Goal: Information Seeking & Learning: Learn about a topic

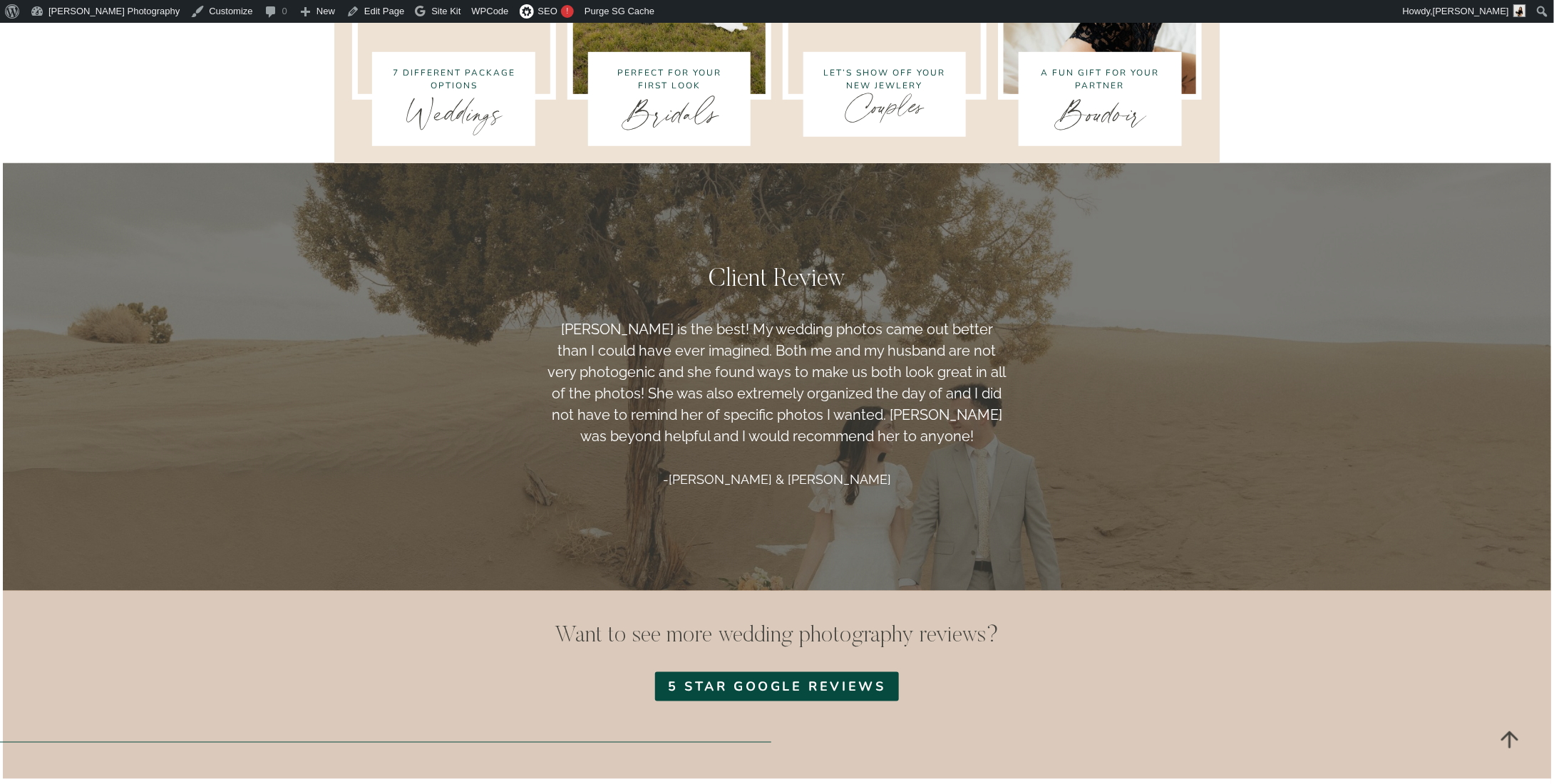
scroll to position [3705, 0]
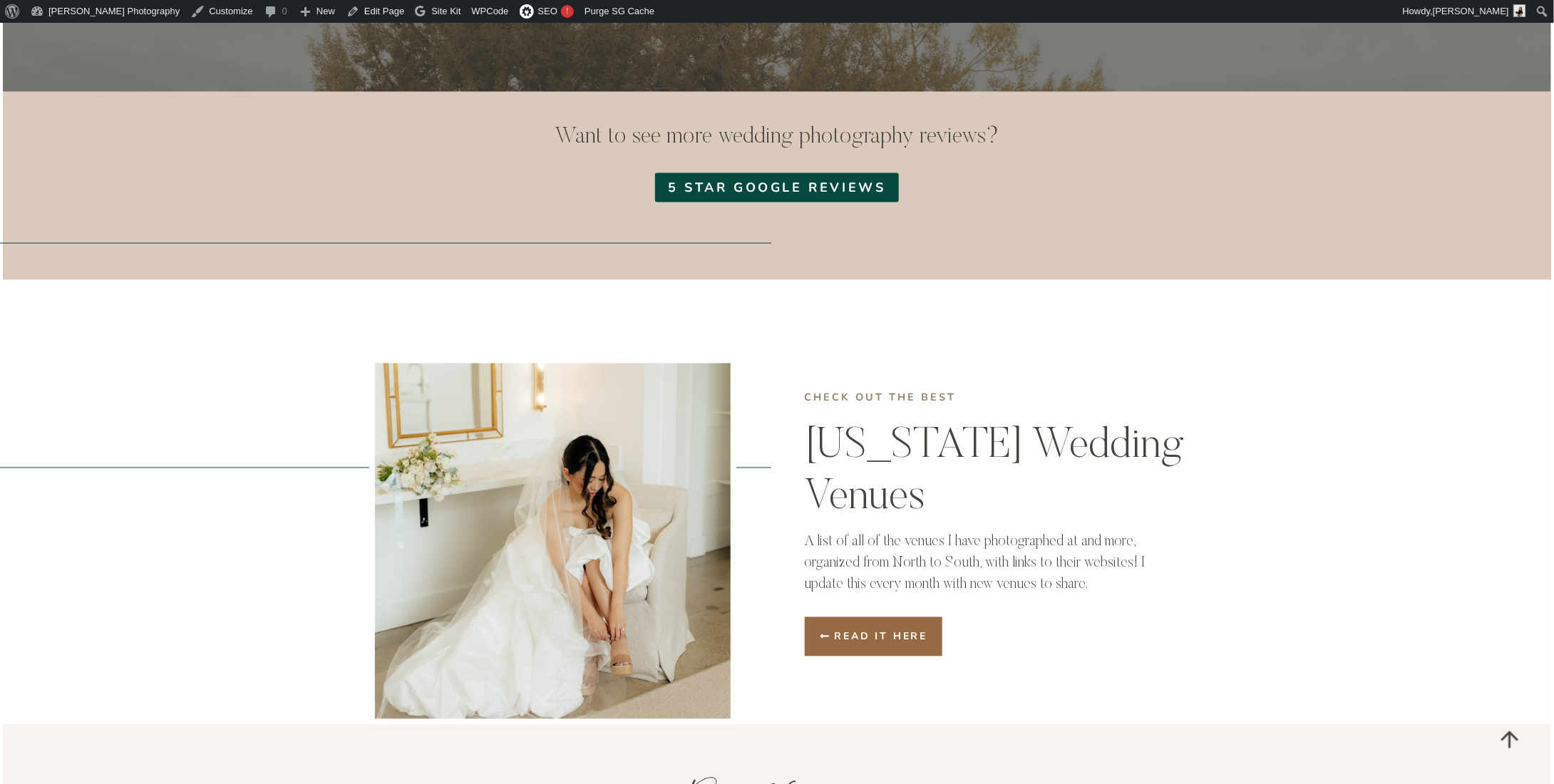
click at [913, 630] on span "Read it here" at bounding box center [881, 637] width 93 height 15
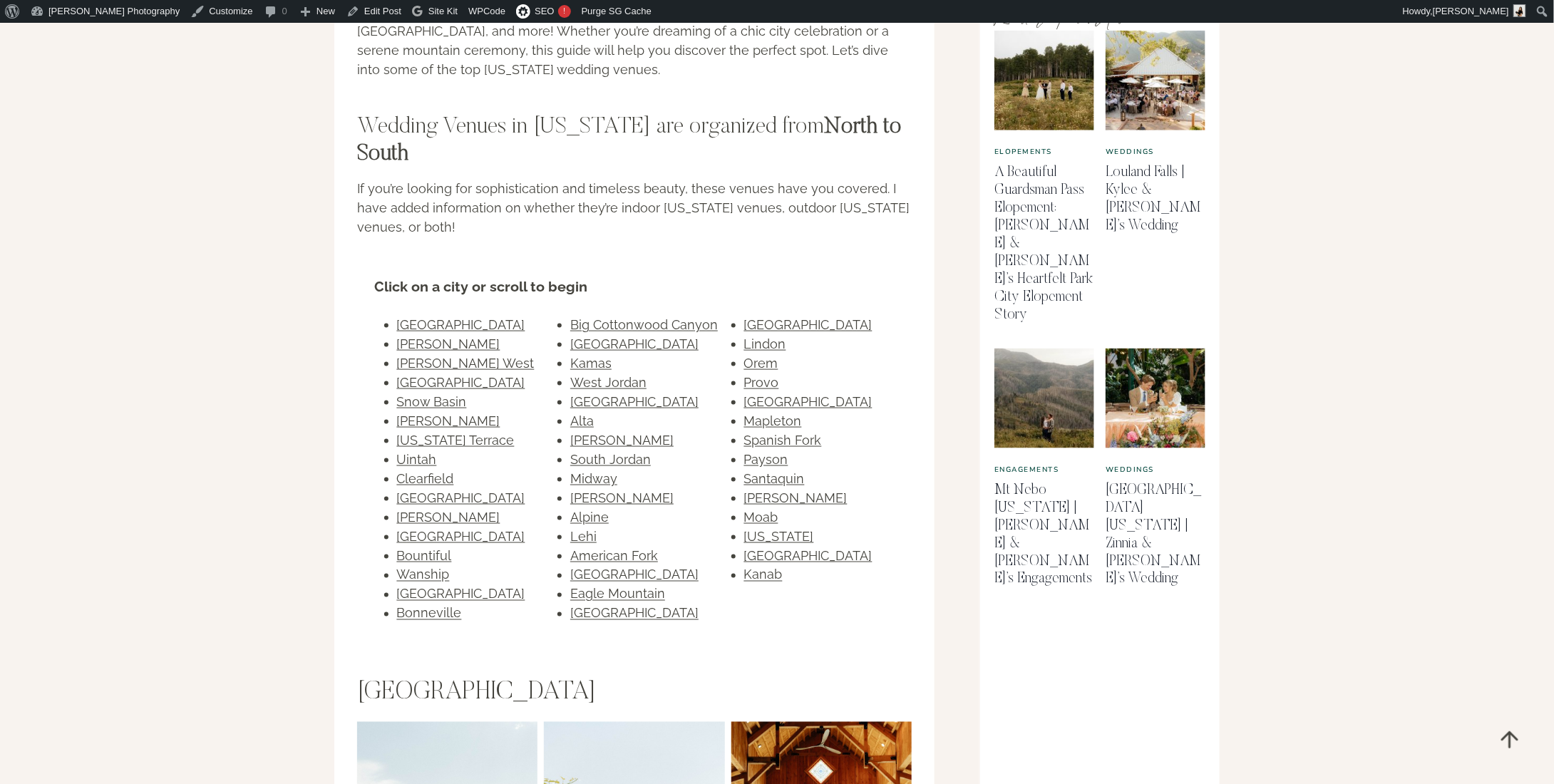
scroll to position [784, 0]
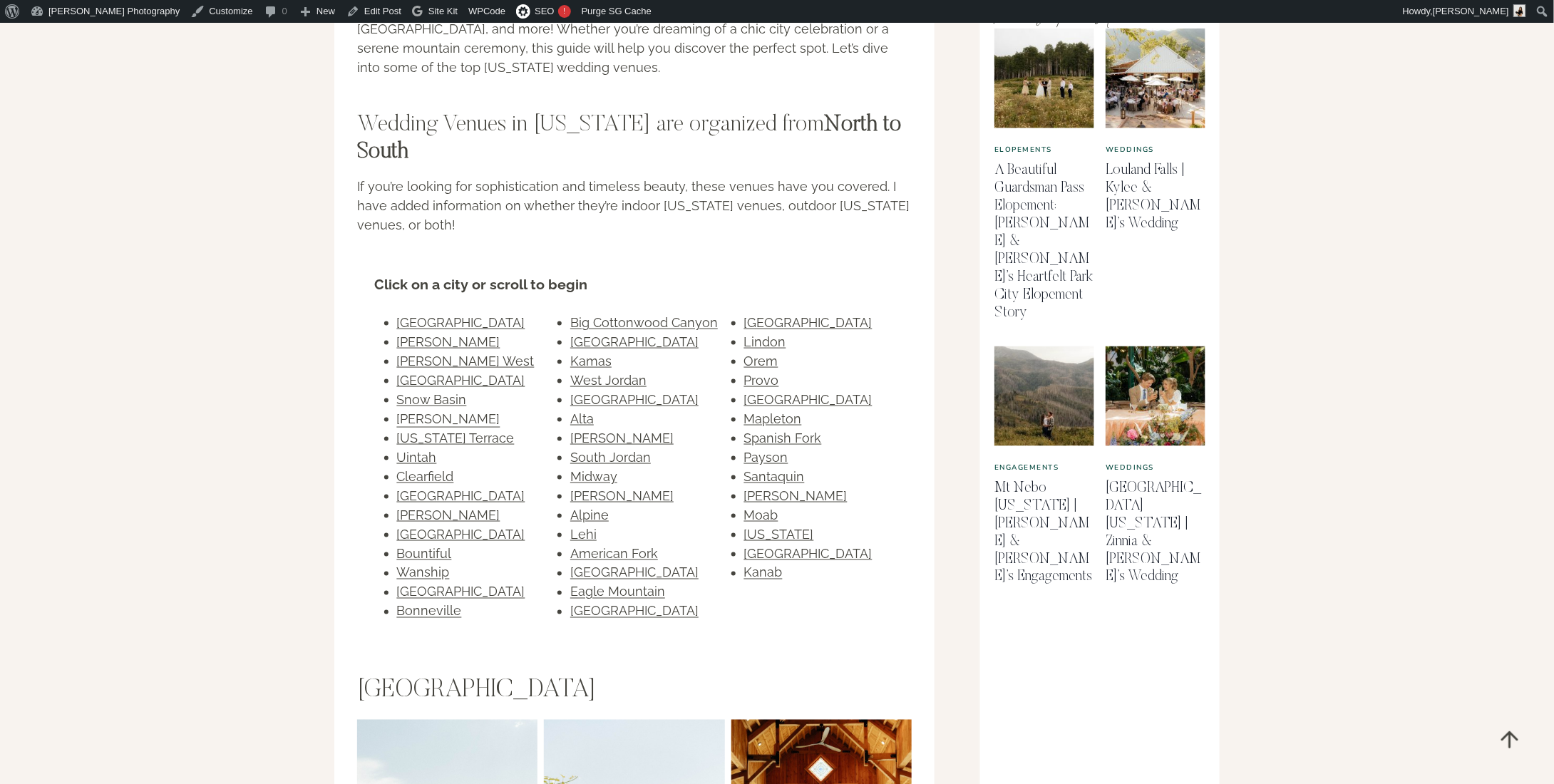
click at [427, 411] on link "[PERSON_NAME]" at bounding box center [448, 419] width 103 height 15
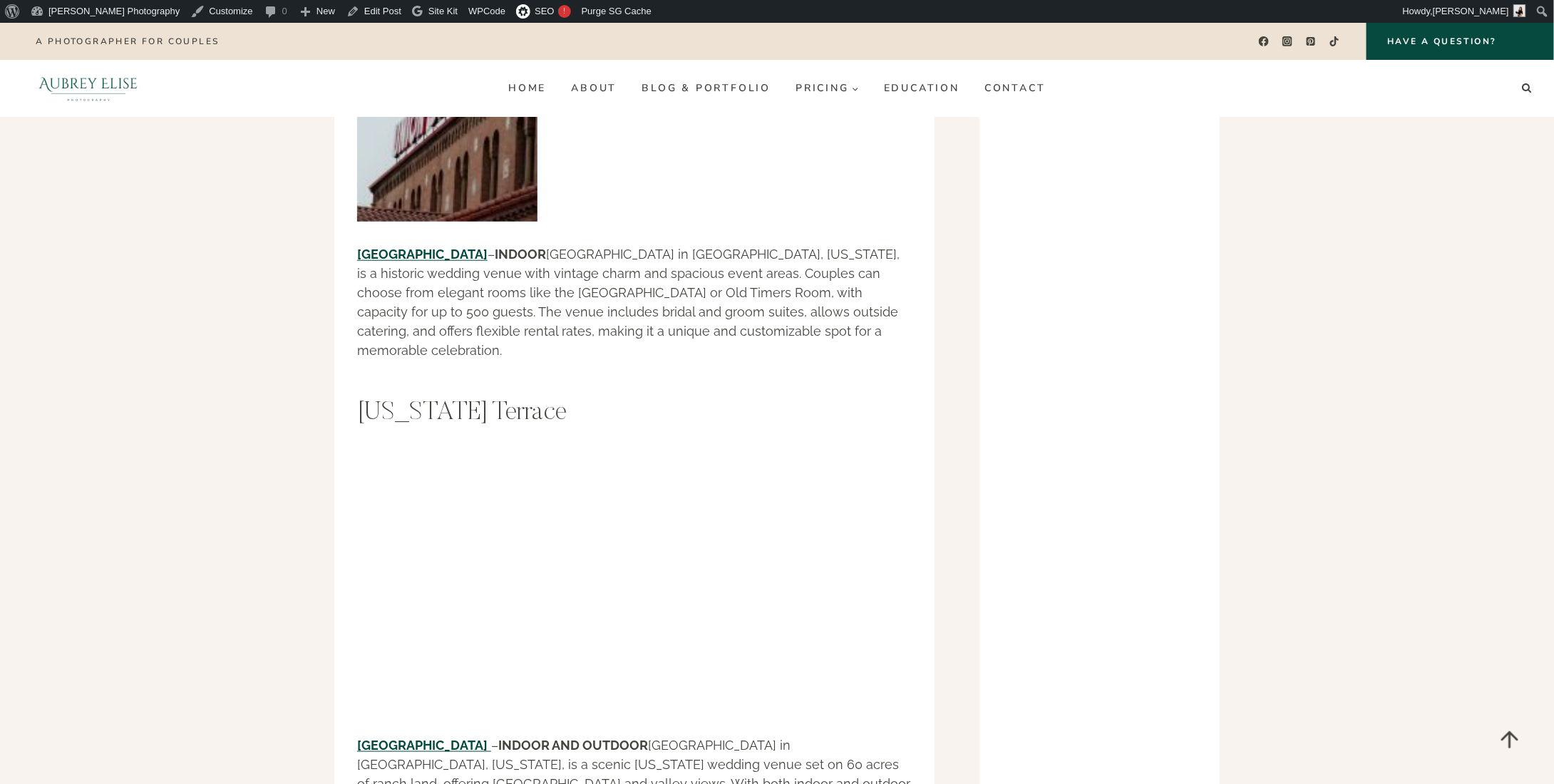
scroll to position [9005, 0]
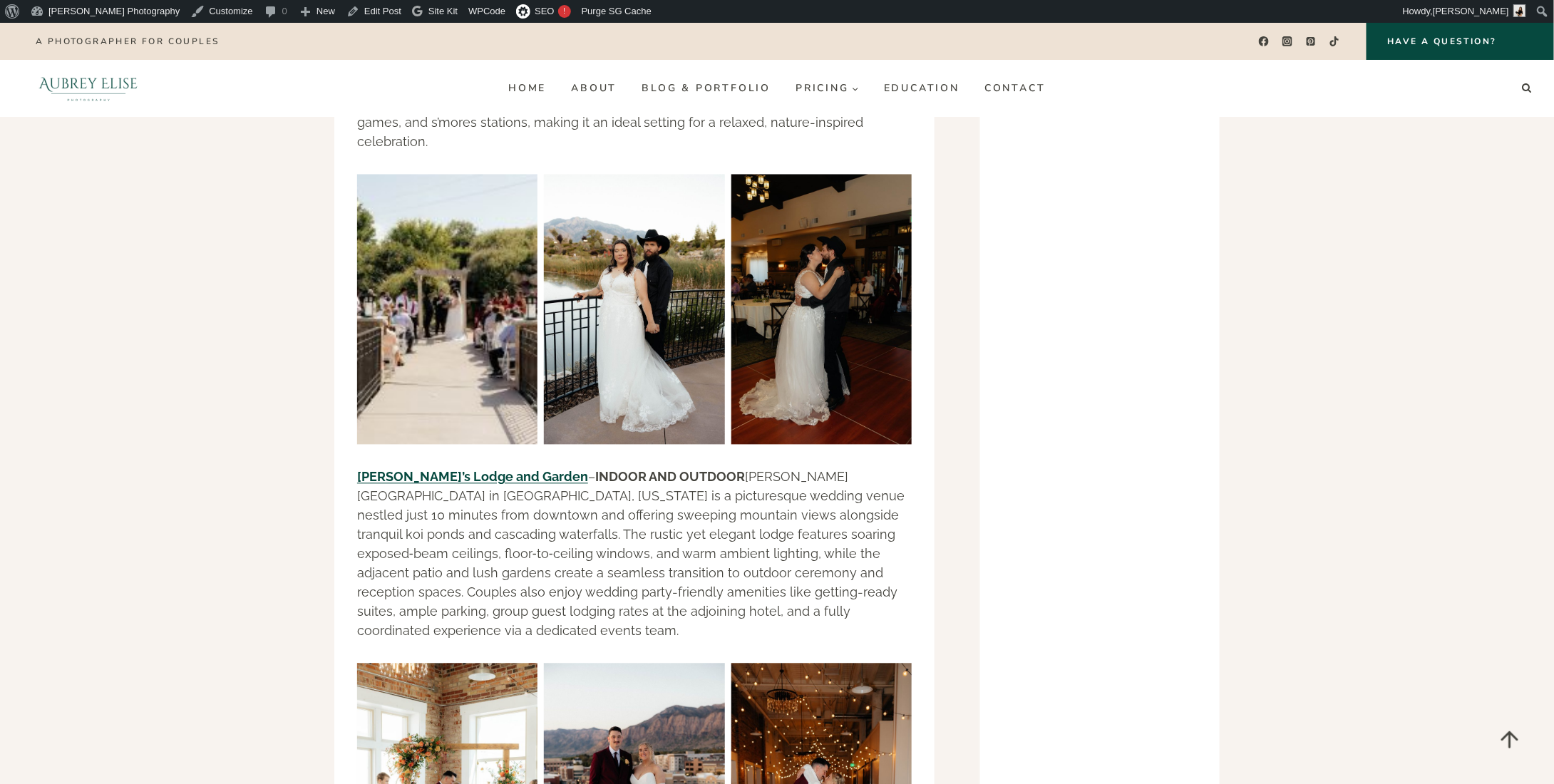
scroll to position [3874, 0]
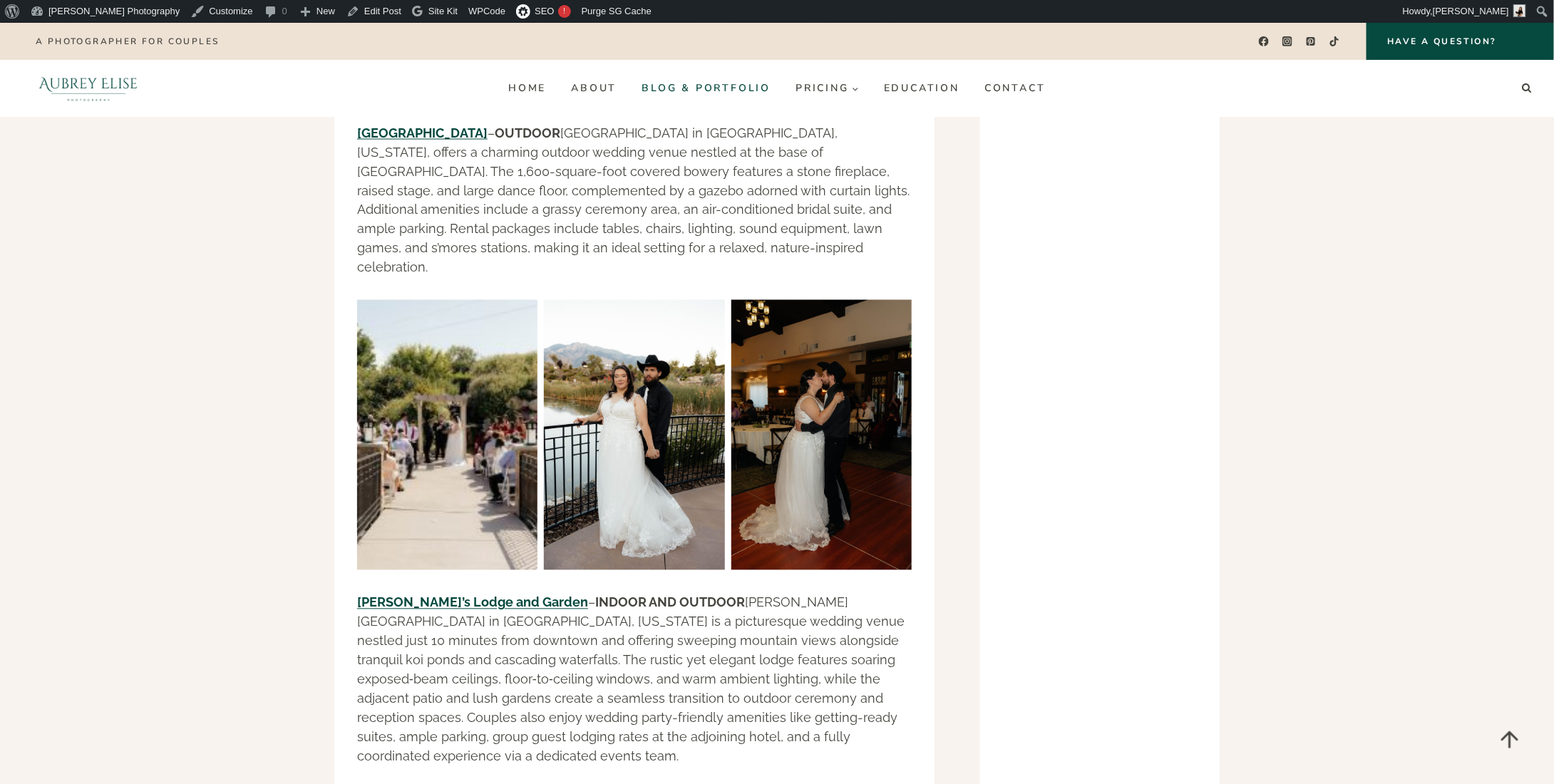
click at [723, 78] on link "Blog & Portfolio" at bounding box center [707, 88] width 154 height 23
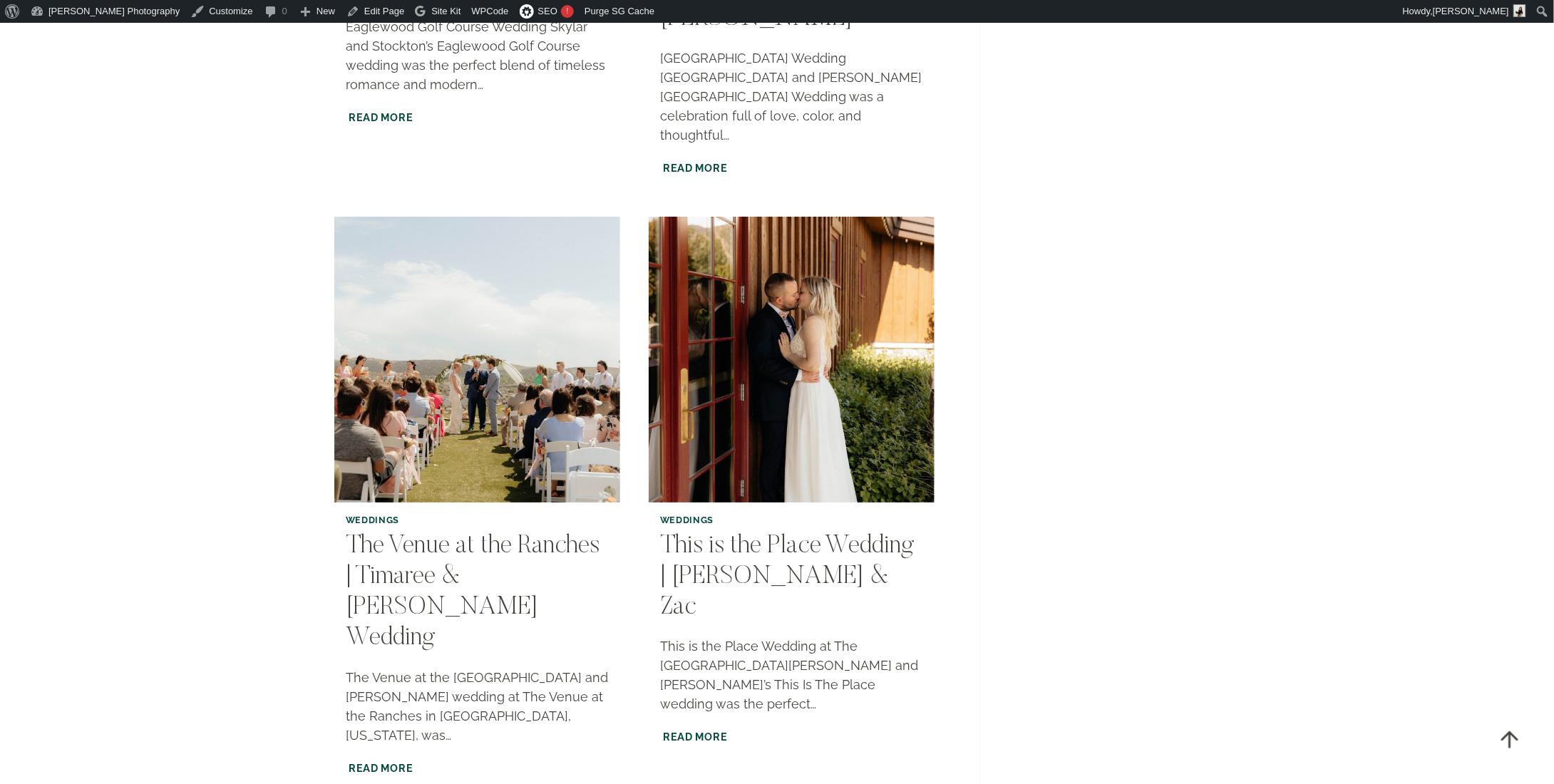
scroll to position [2494, 0]
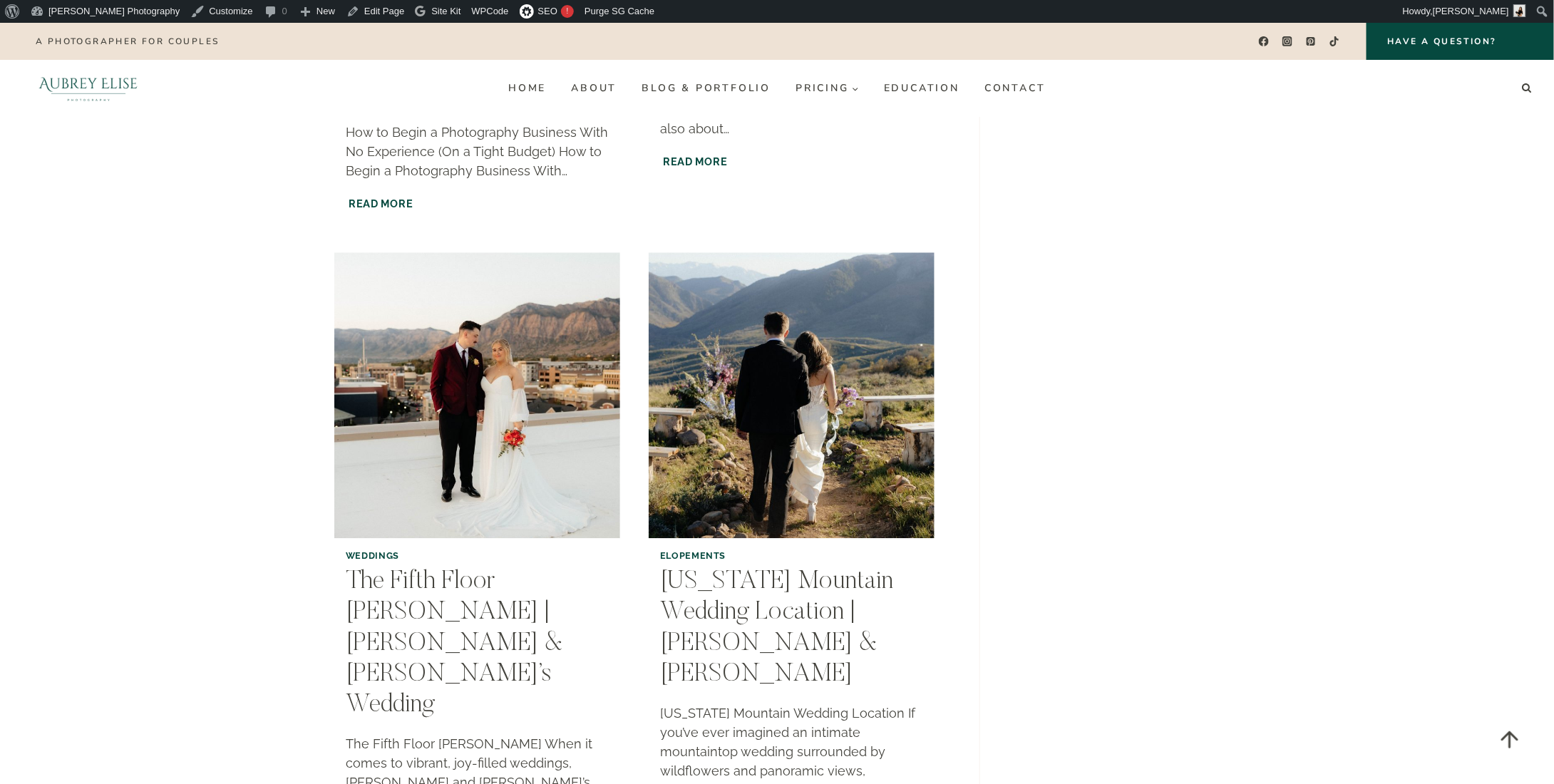
scroll to position [1496, 0]
